Goal: Information Seeking & Learning: Learn about a topic

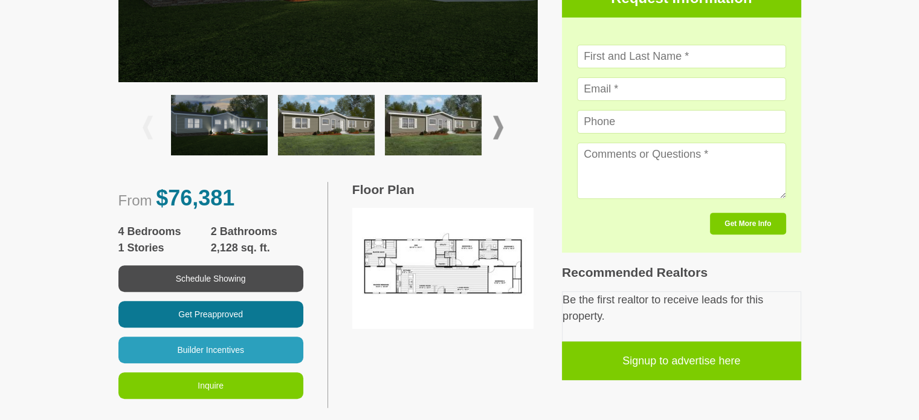
scroll to position [422, 0]
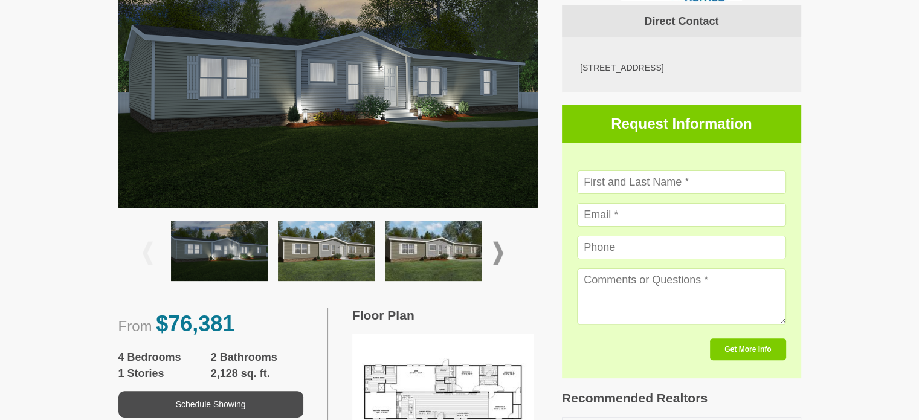
drag, startPoint x: 927, startPoint y: 45, endPoint x: 916, endPoint y: 115, distance: 70.8
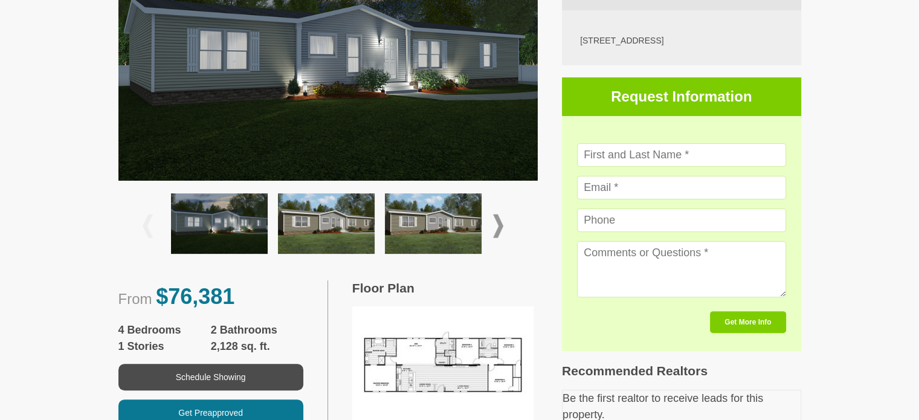
click at [498, 230] on span at bounding box center [498, 226] width 10 height 24
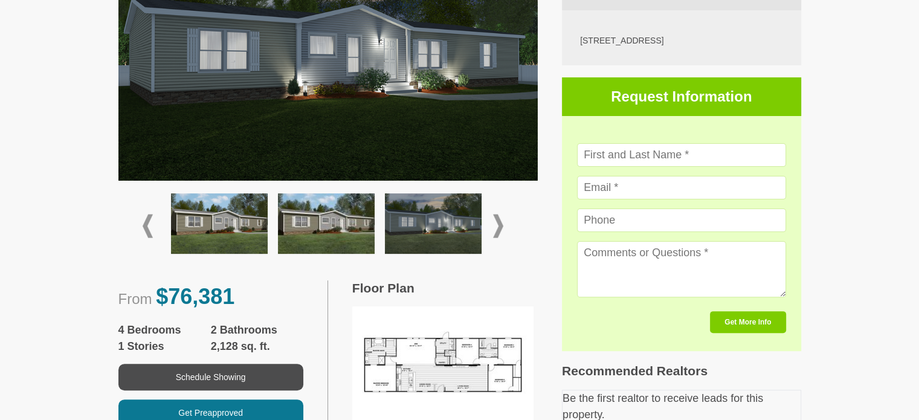
click at [498, 230] on span at bounding box center [498, 226] width 10 height 24
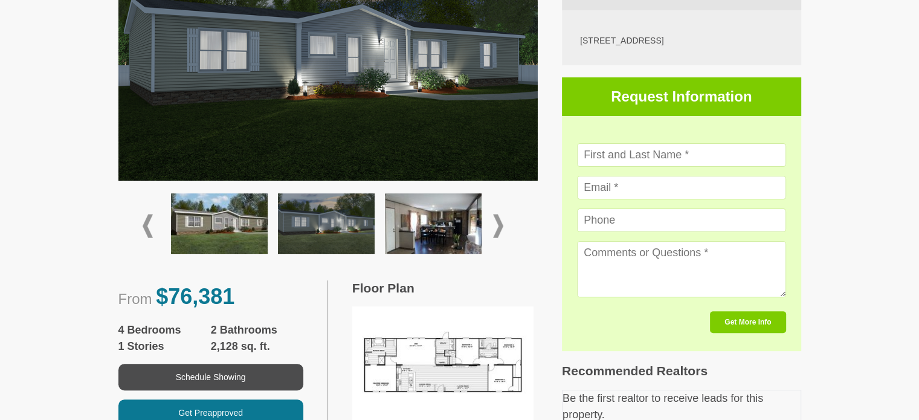
click at [498, 230] on span at bounding box center [498, 226] width 10 height 24
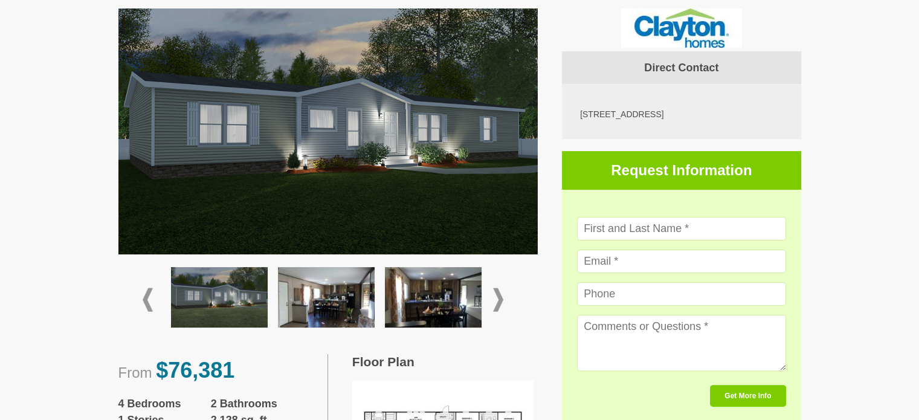
scroll to position [256, 0]
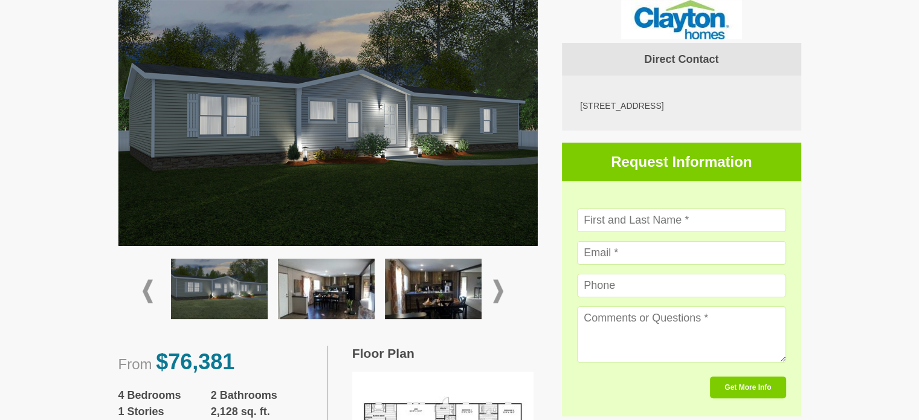
click at [323, 272] on img at bounding box center [326, 289] width 97 height 60
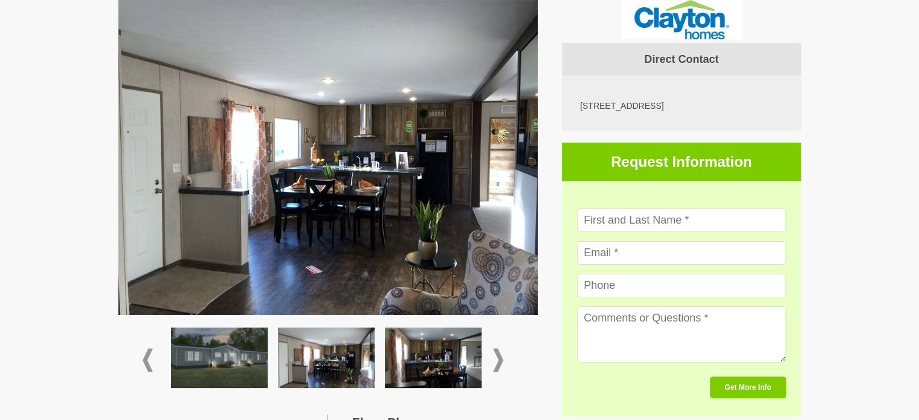
click at [493, 349] on span at bounding box center [498, 361] width 10 height 24
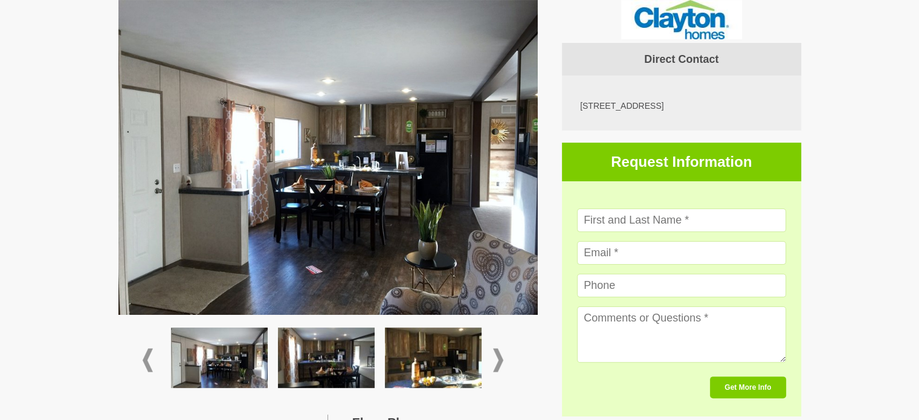
click at [213, 361] on img at bounding box center [219, 357] width 97 height 60
click at [311, 365] on img at bounding box center [326, 357] width 97 height 60
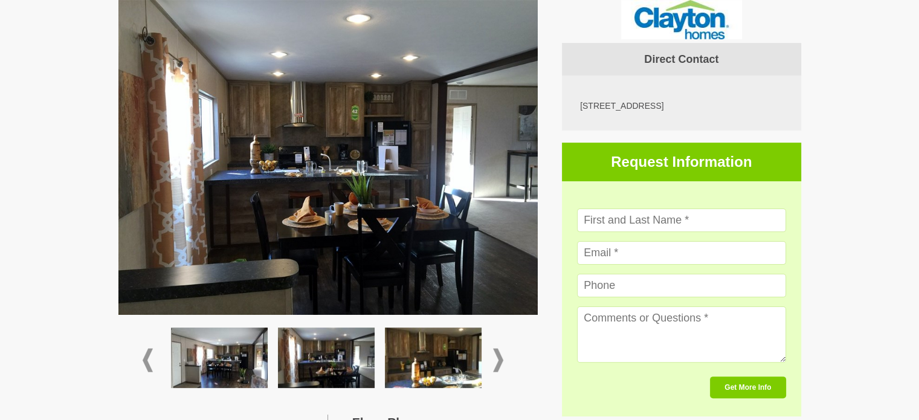
click at [418, 364] on img at bounding box center [433, 357] width 97 height 60
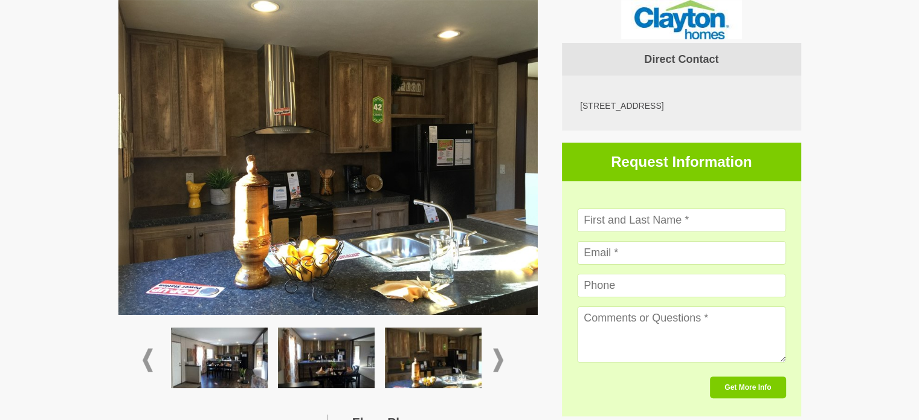
click at [500, 364] on span at bounding box center [498, 361] width 10 height 24
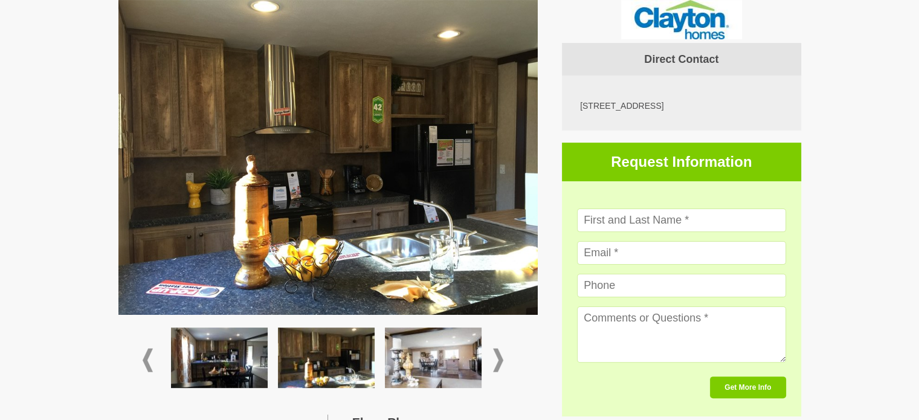
click at [434, 362] on img at bounding box center [433, 357] width 97 height 60
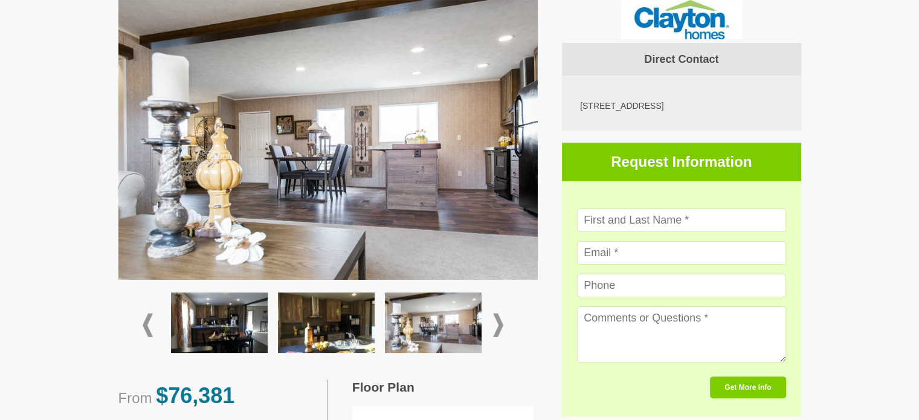
click at [497, 335] on div at bounding box center [328, 324] width 371 height 71
click at [144, 325] on span at bounding box center [148, 325] width 10 height 24
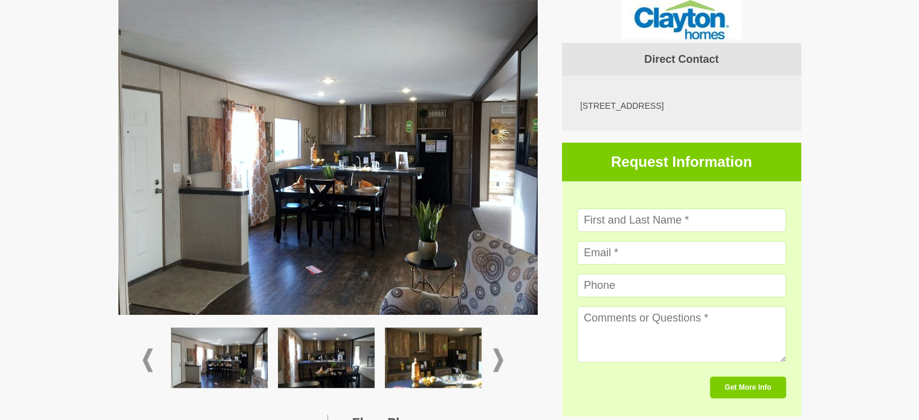
click at [158, 358] on div at bounding box center [328, 359] width 371 height 71
click at [146, 358] on span at bounding box center [148, 361] width 10 height 24
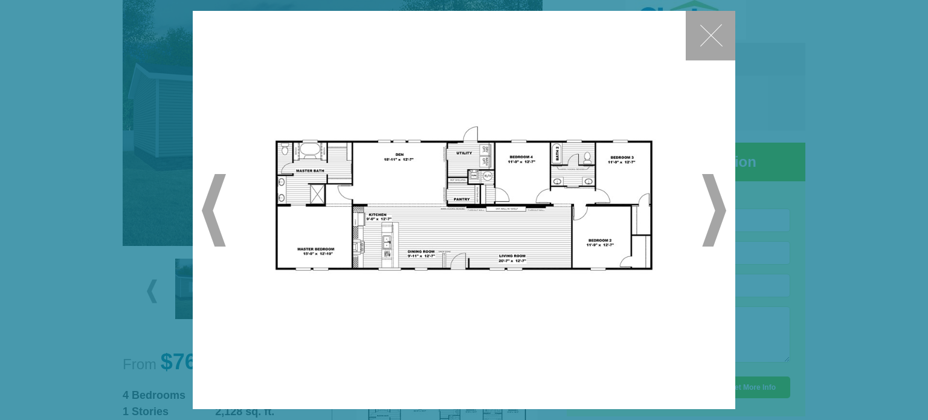
click at [712, 48] on button "✕" at bounding box center [711, 36] width 50 height 50
